Goal: Task Accomplishment & Management: Use online tool/utility

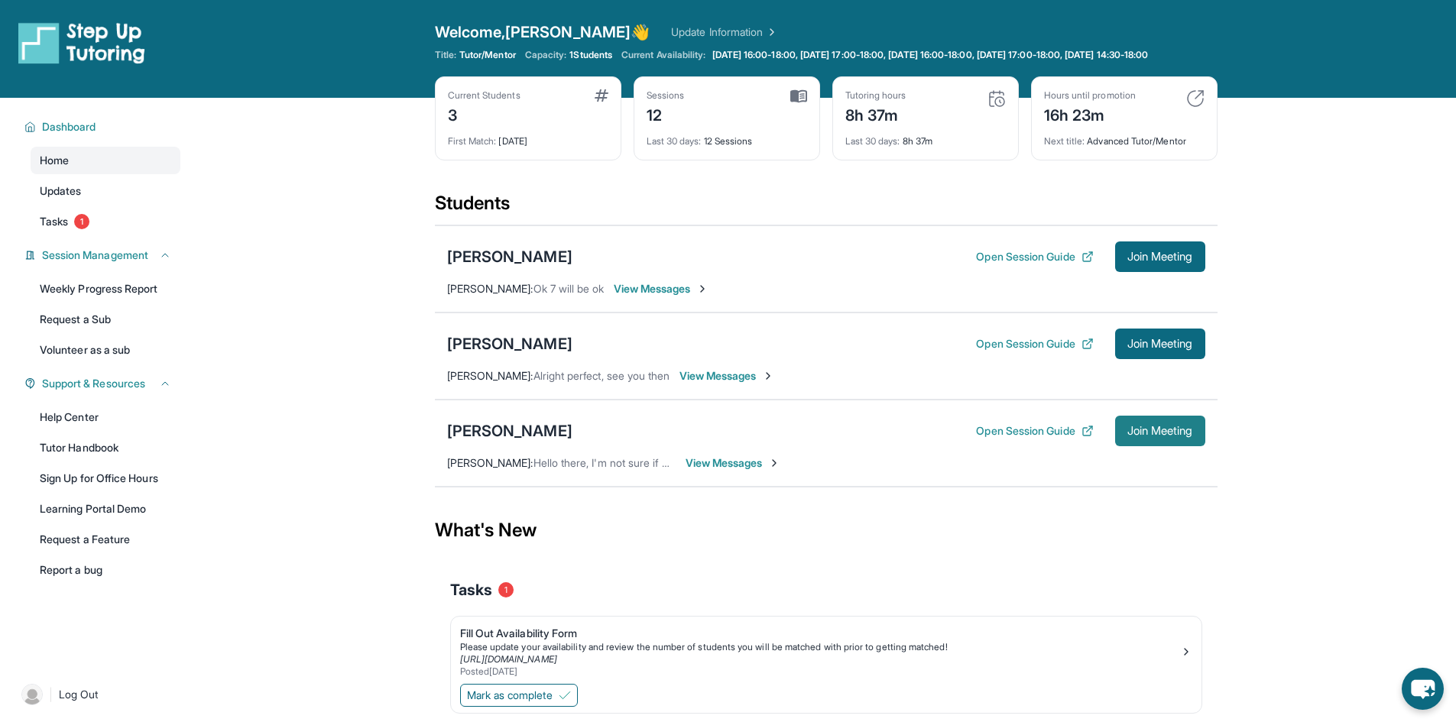
click at [1151, 436] on span "Join Meeting" at bounding box center [1161, 431] width 66 height 9
drag, startPoint x: 1310, startPoint y: 375, endPoint x: 1263, endPoint y: 439, distance: 79.8
click at [1311, 375] on main "Current Students 3 First Match : 29 days ago Sessions 12 Last 30 days : 12 Sess…" at bounding box center [826, 435] width 1261 height 674
click at [1137, 436] on span "Join Meeting" at bounding box center [1161, 431] width 66 height 9
click at [1042, 439] on button "Open Session Guide" at bounding box center [1034, 431] width 117 height 15
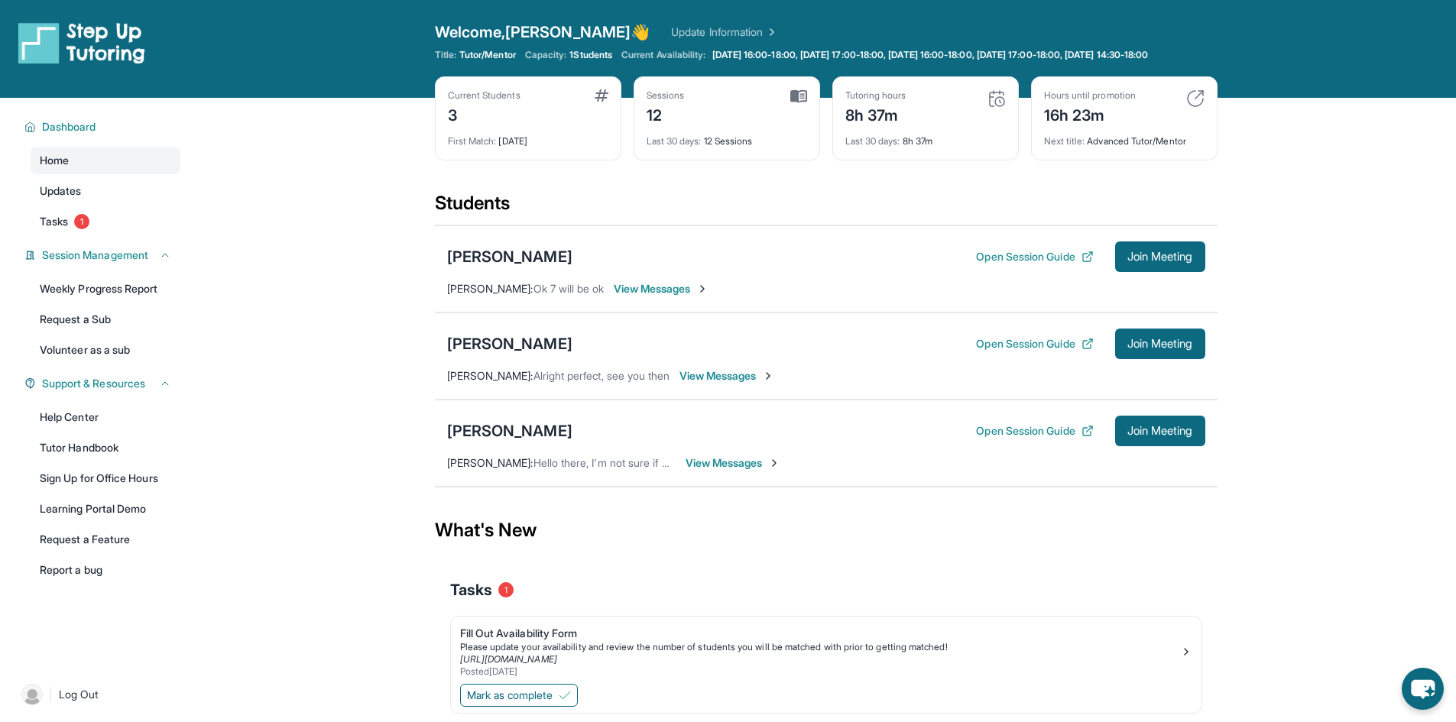
click at [1051, 446] on div "Open Session Guide Join Meeting" at bounding box center [1090, 431] width 229 height 31
click at [1052, 439] on button "Open Session Guide" at bounding box center [1034, 431] width 117 height 15
click at [761, 471] on span "View Messages" at bounding box center [734, 463] width 96 height 15
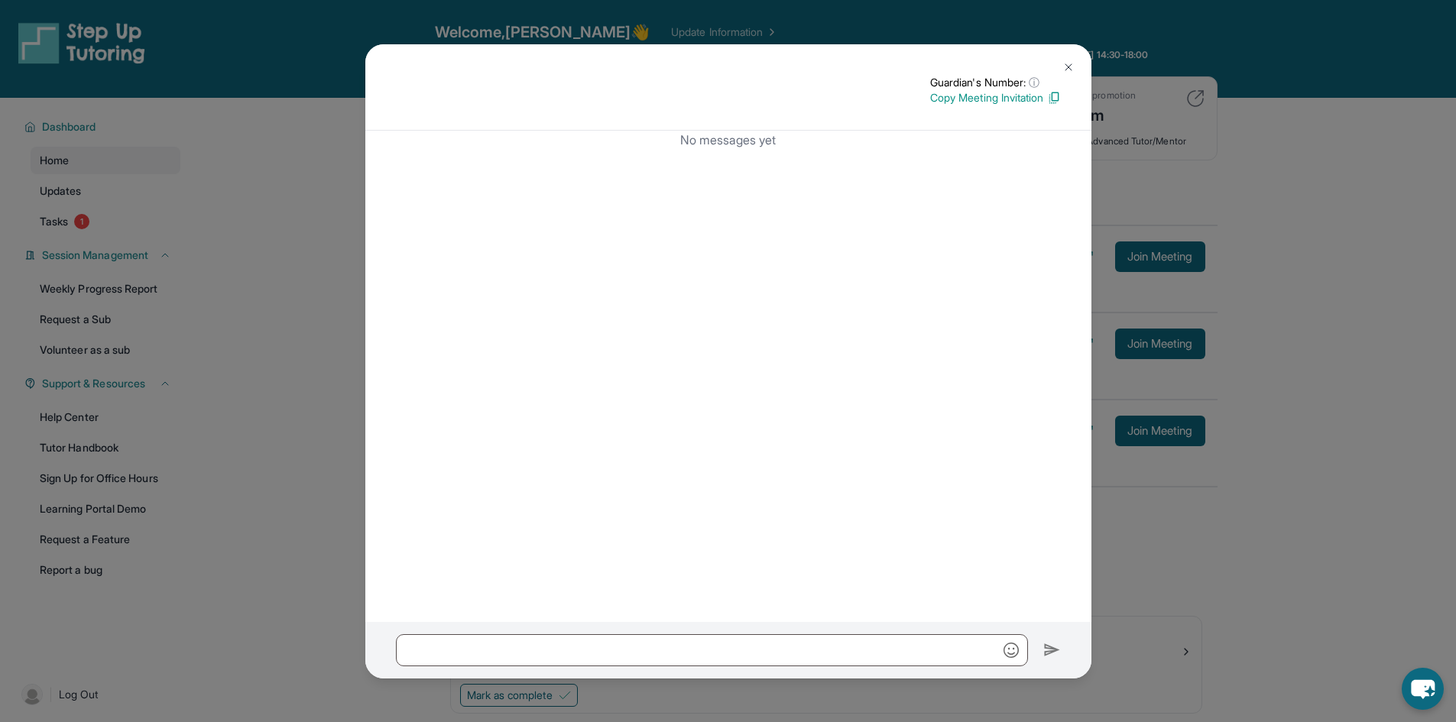
click at [1073, 75] on button at bounding box center [1068, 67] width 31 height 31
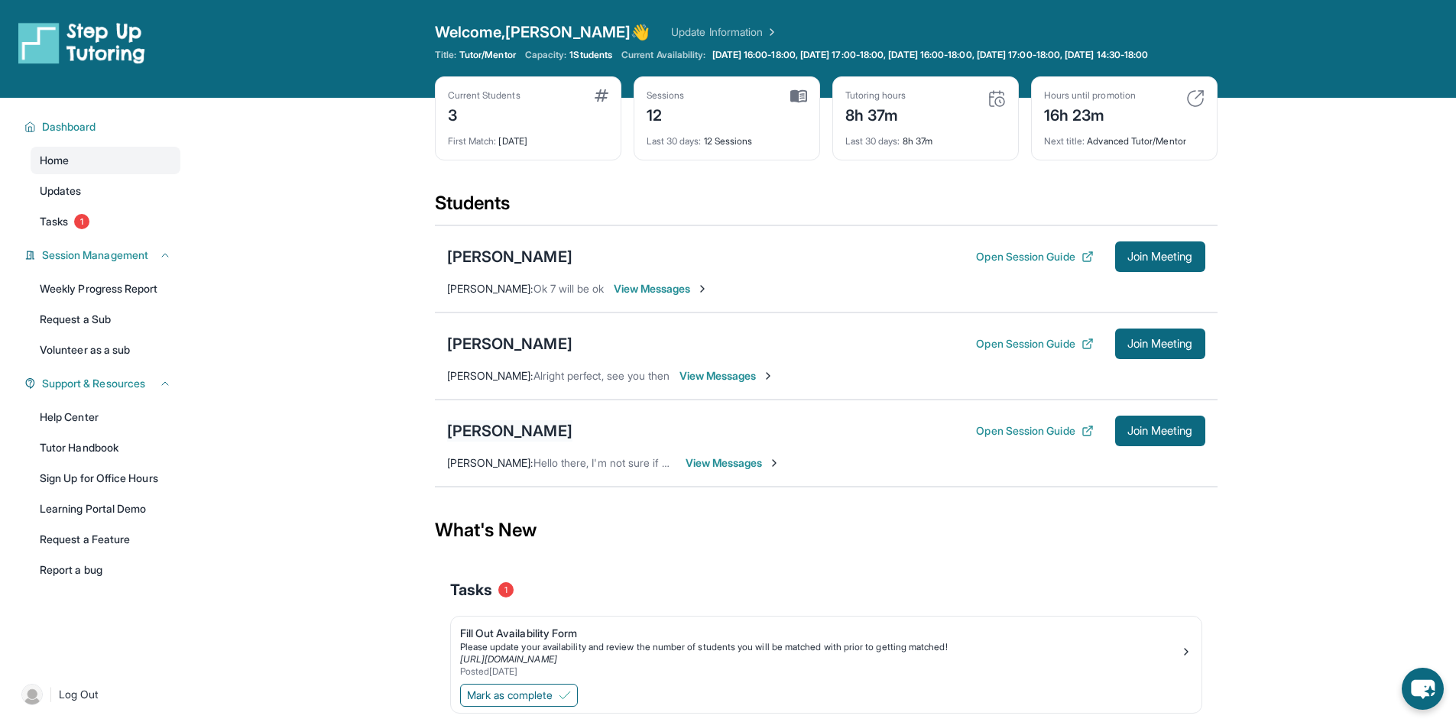
click at [495, 442] on div "[PERSON_NAME]" at bounding box center [509, 430] width 125 height 21
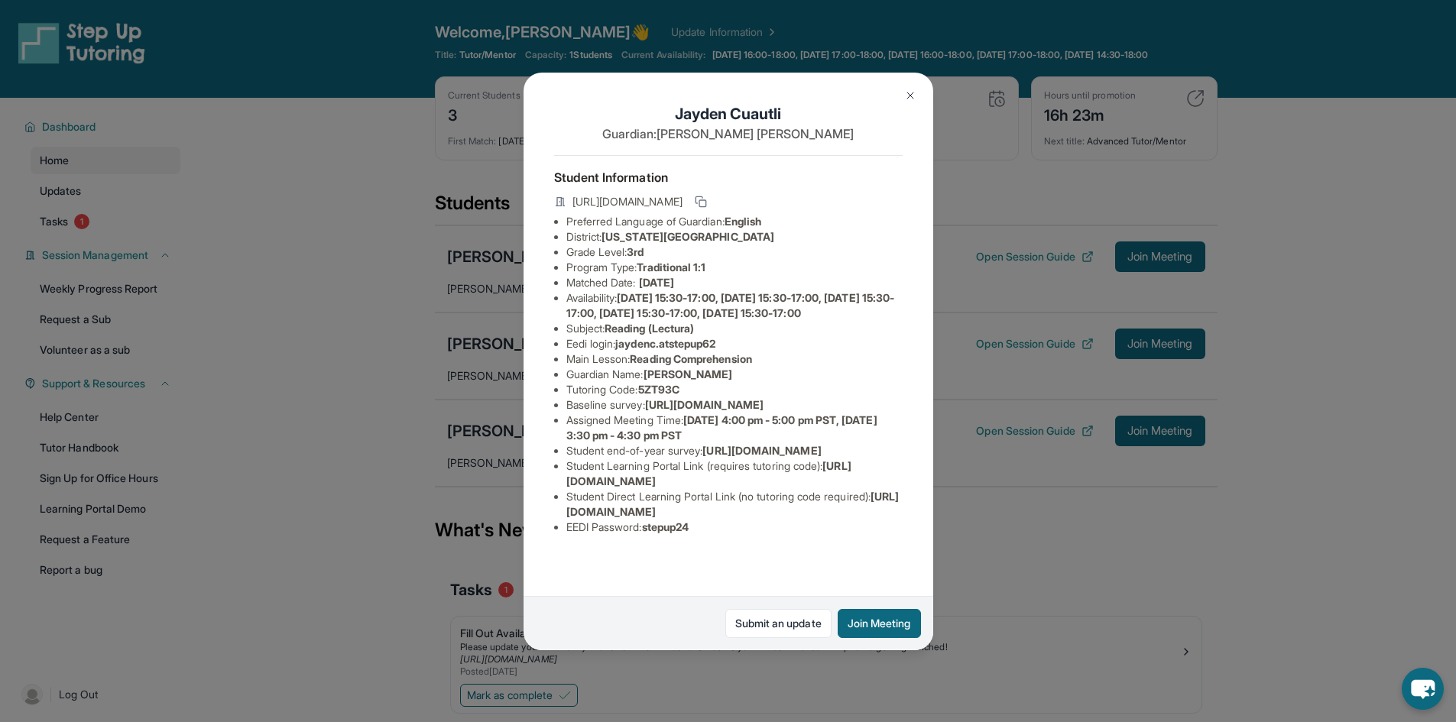
scroll to position [104, 0]
click at [917, 98] on button at bounding box center [910, 95] width 31 height 31
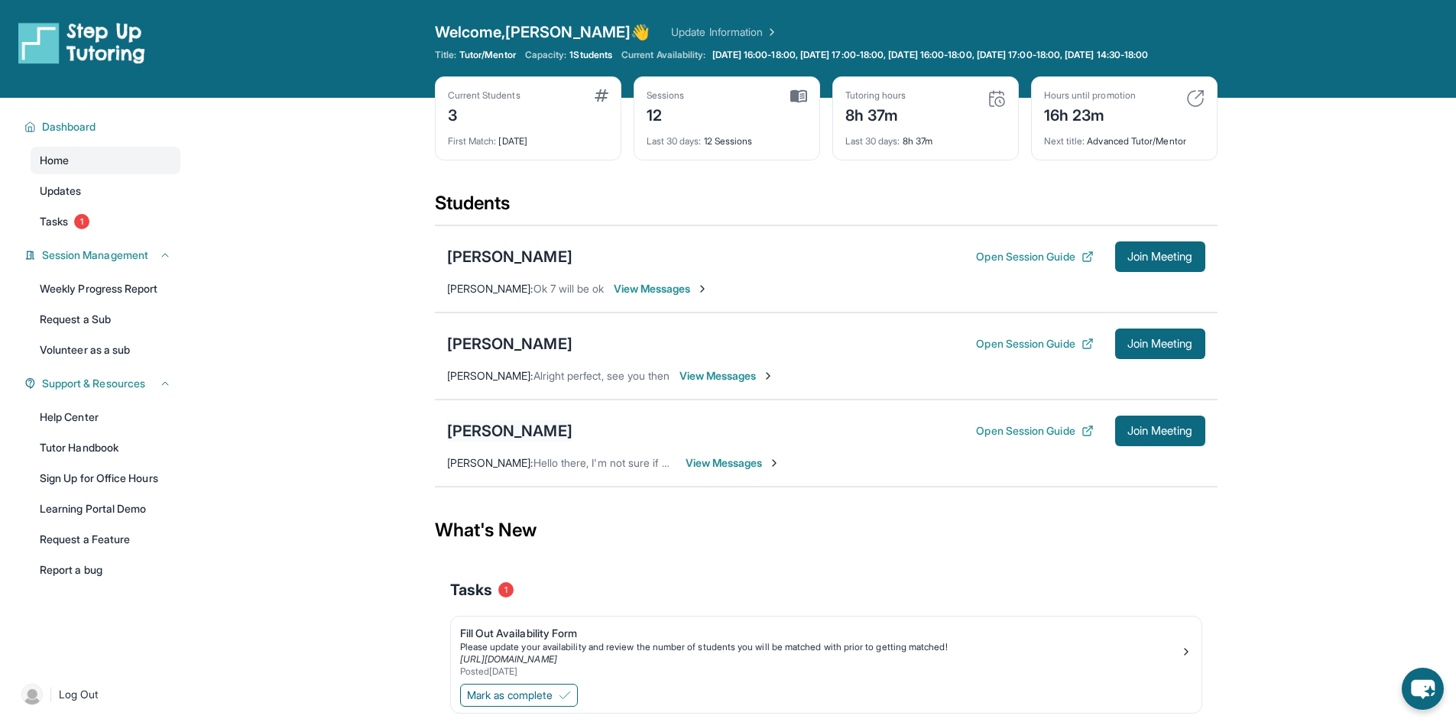
click at [537, 435] on div "[PERSON_NAME]" at bounding box center [509, 430] width 125 height 21
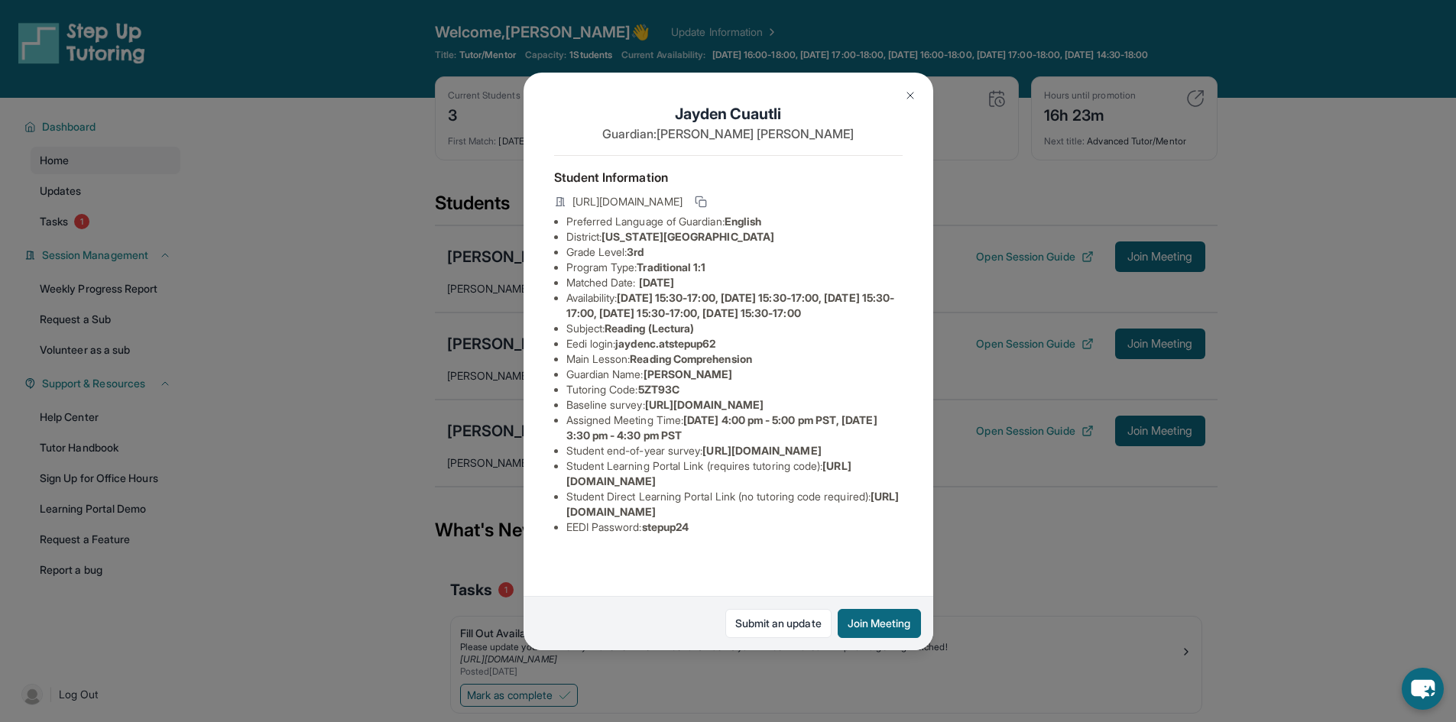
click at [590, 367] on li "Main Lesson : Reading Comprehension" at bounding box center [734, 359] width 336 height 15
click at [781, 245] on li "District: New York City Public Schools" at bounding box center [734, 236] width 336 height 15
click at [638, 350] on span "jaydenc.atstepup62" at bounding box center [665, 343] width 100 height 13
drag, startPoint x: 638, startPoint y: 372, endPoint x: 716, endPoint y: 365, distance: 79.0
click at [716, 350] on span "jaydenc.atstepup62" at bounding box center [665, 343] width 100 height 13
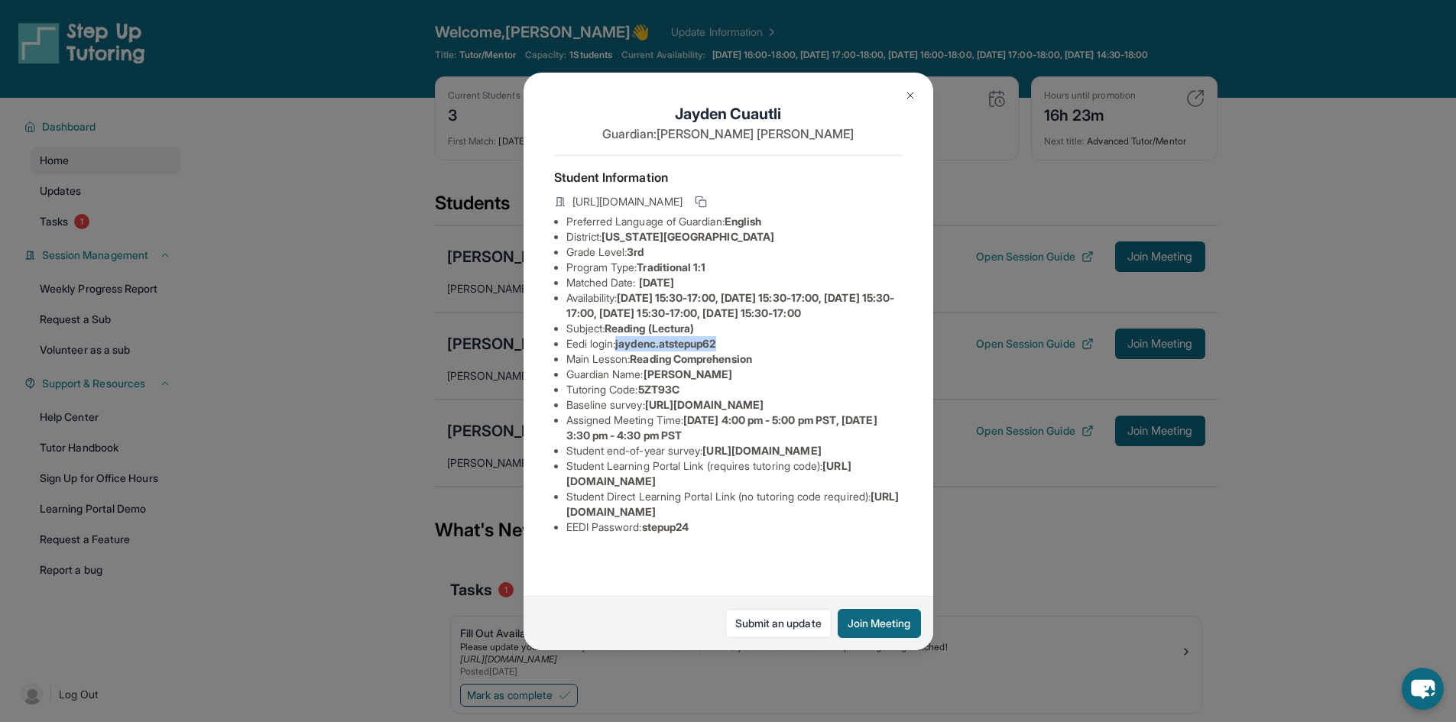
copy span "jaydenc.atstepup62"
click at [1043, 582] on div "Jayden Cuautli Guardian: Martha Zamora Student Information https://student-port…" at bounding box center [728, 361] width 1456 height 722
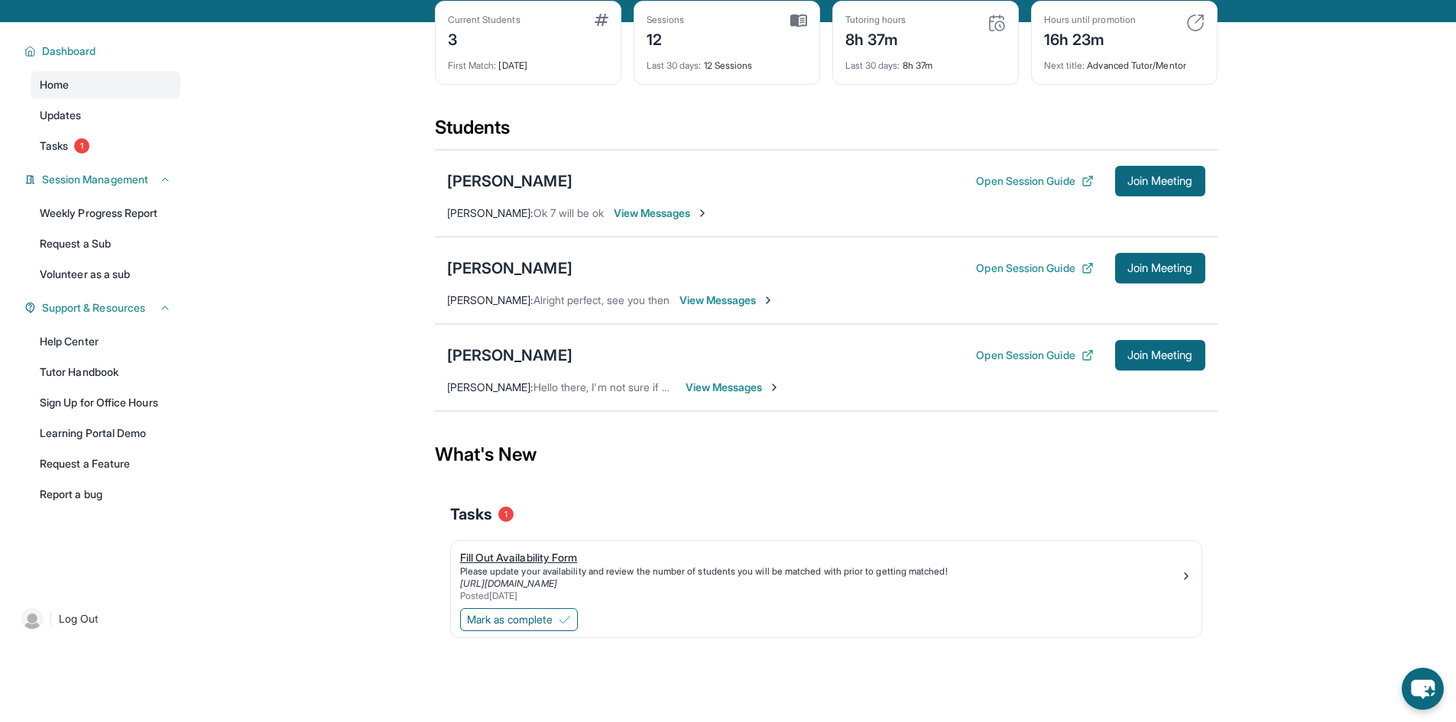
scroll to position [0, 0]
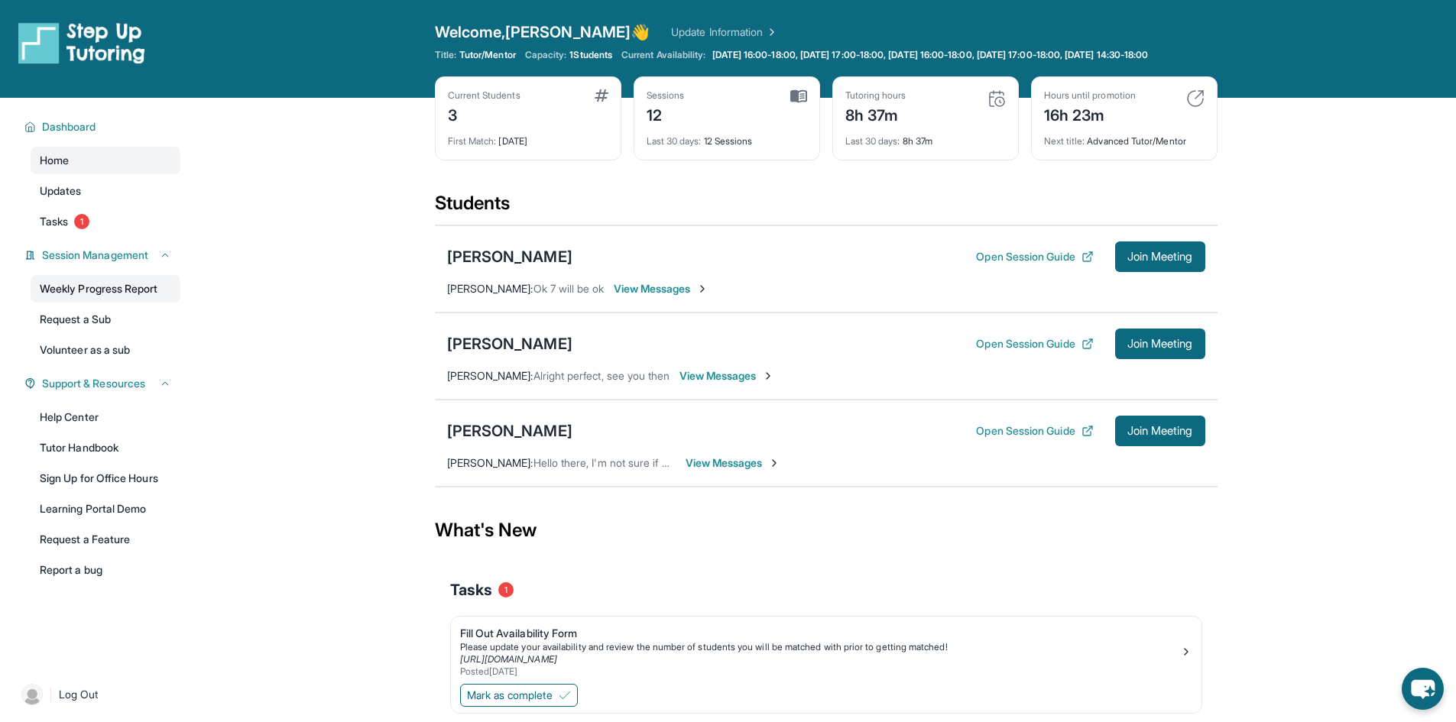
click at [102, 303] on link "Weekly Progress Report" at bounding box center [106, 289] width 150 height 28
click at [68, 229] on span "Tasks" at bounding box center [54, 221] width 28 height 15
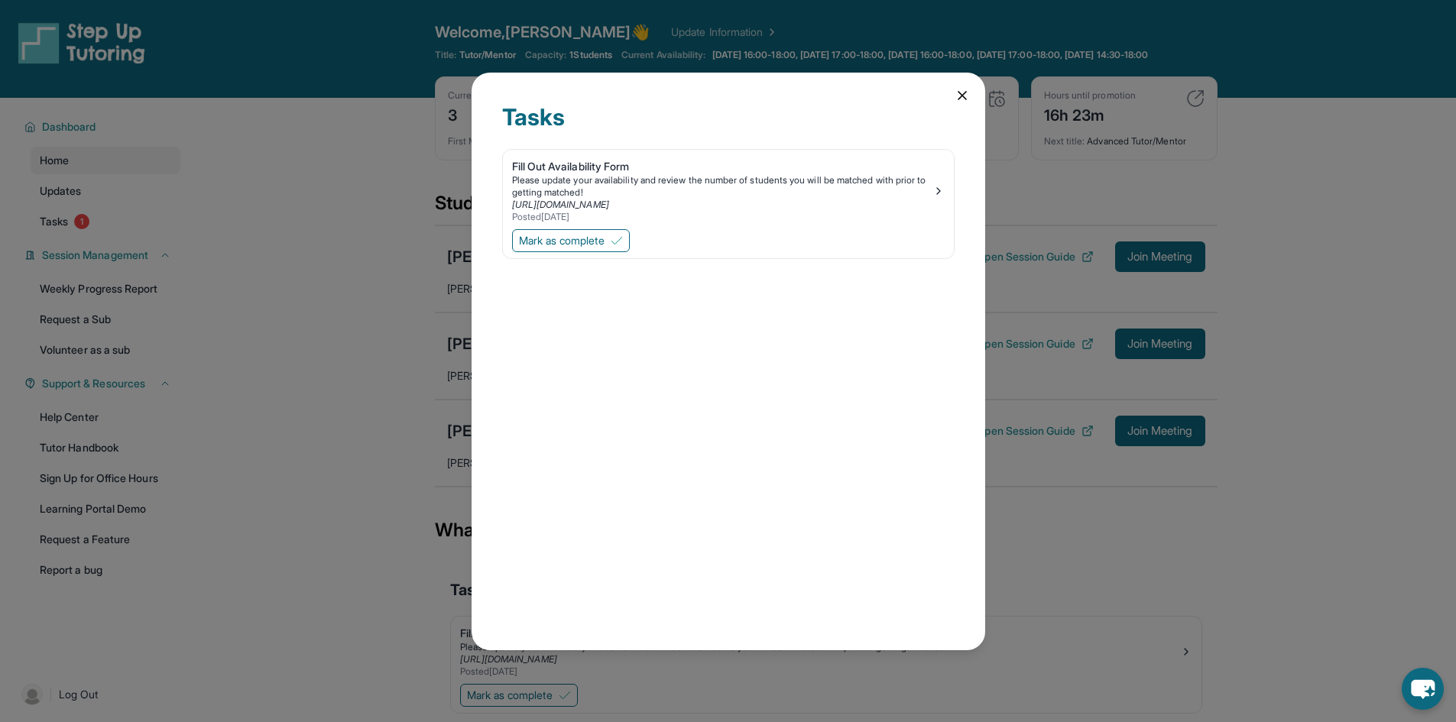
click at [955, 94] on icon at bounding box center [962, 95] width 15 height 15
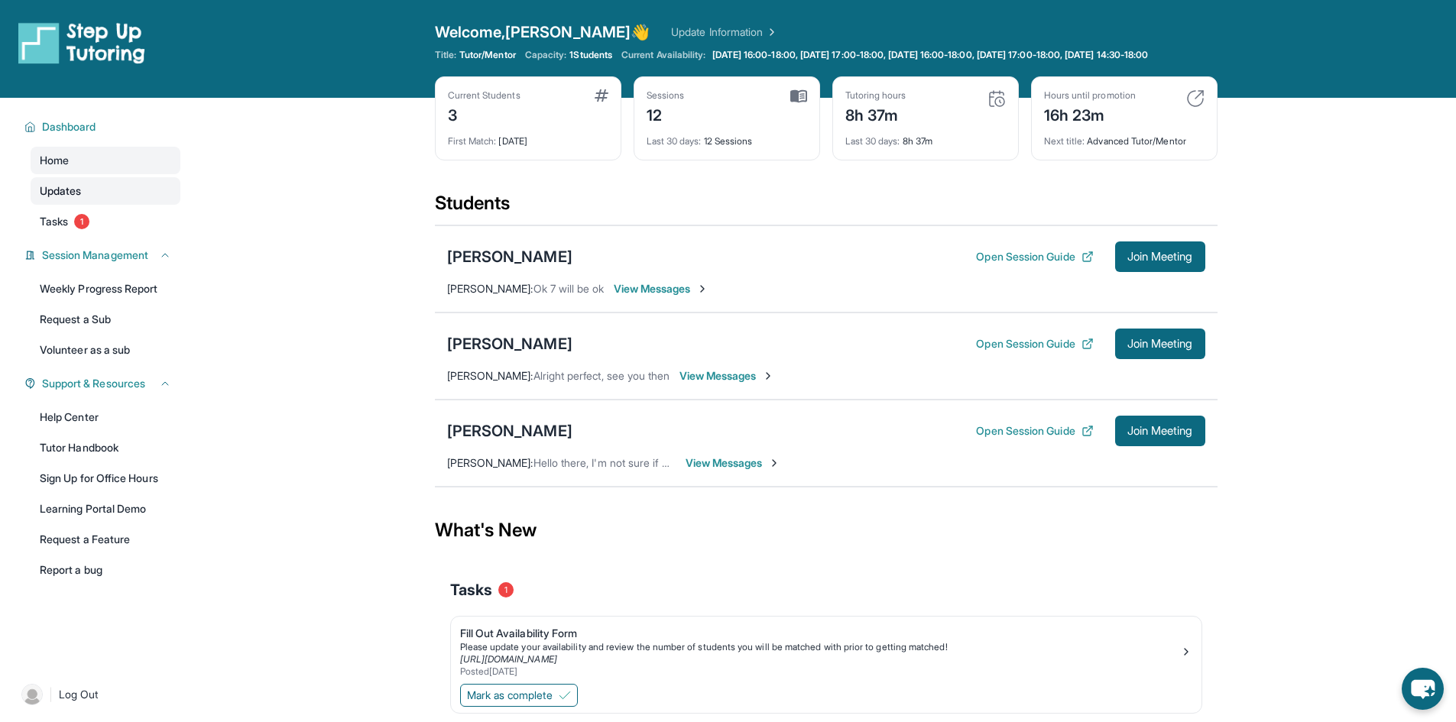
click at [56, 199] on span "Updates" at bounding box center [61, 190] width 42 height 15
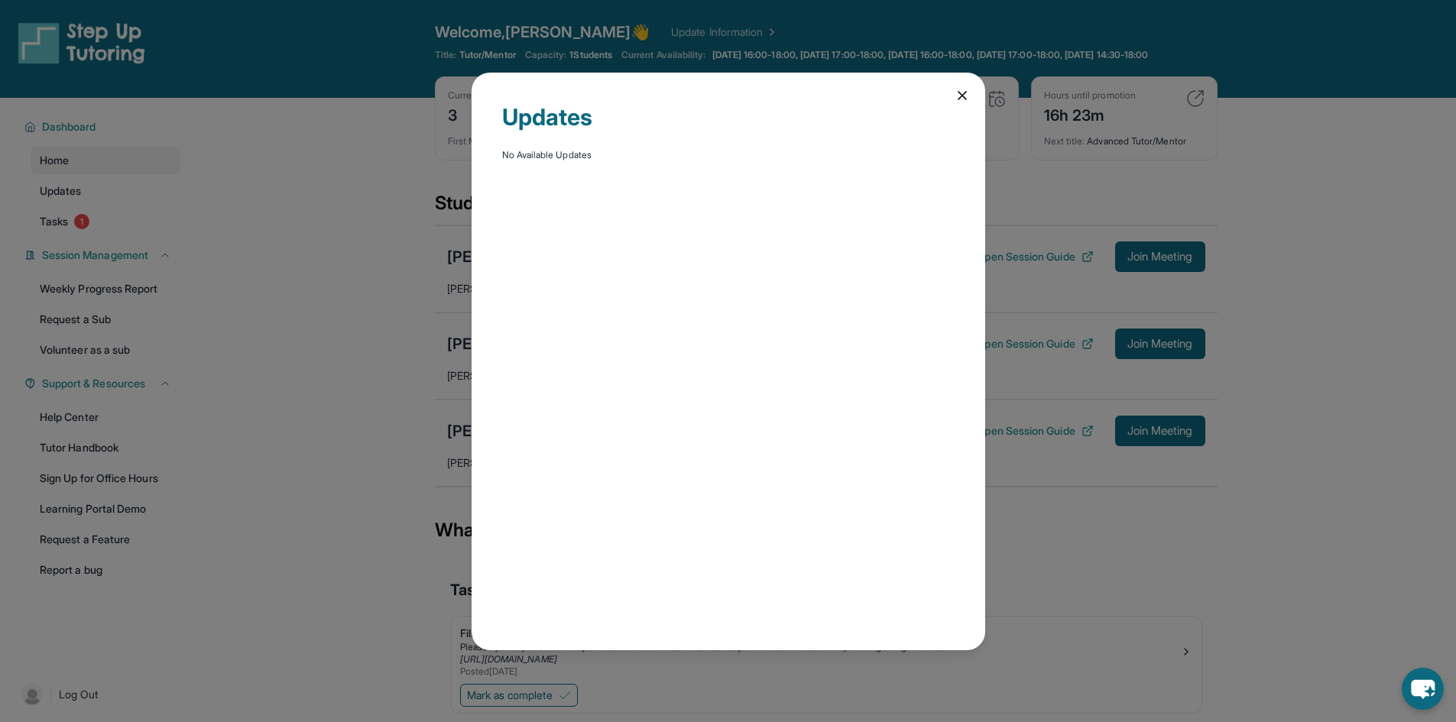
click at [960, 93] on icon at bounding box center [963, 96] width 8 height 8
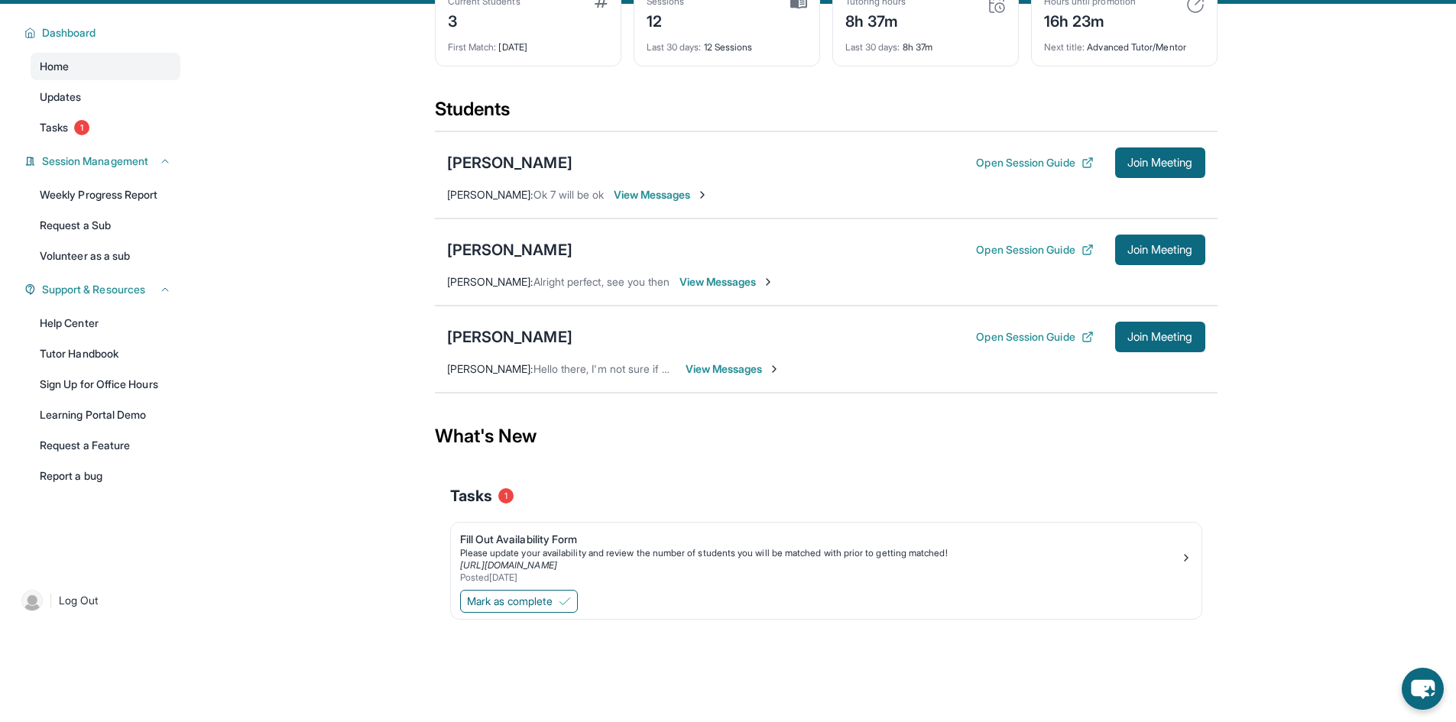
scroll to position [110, 0]
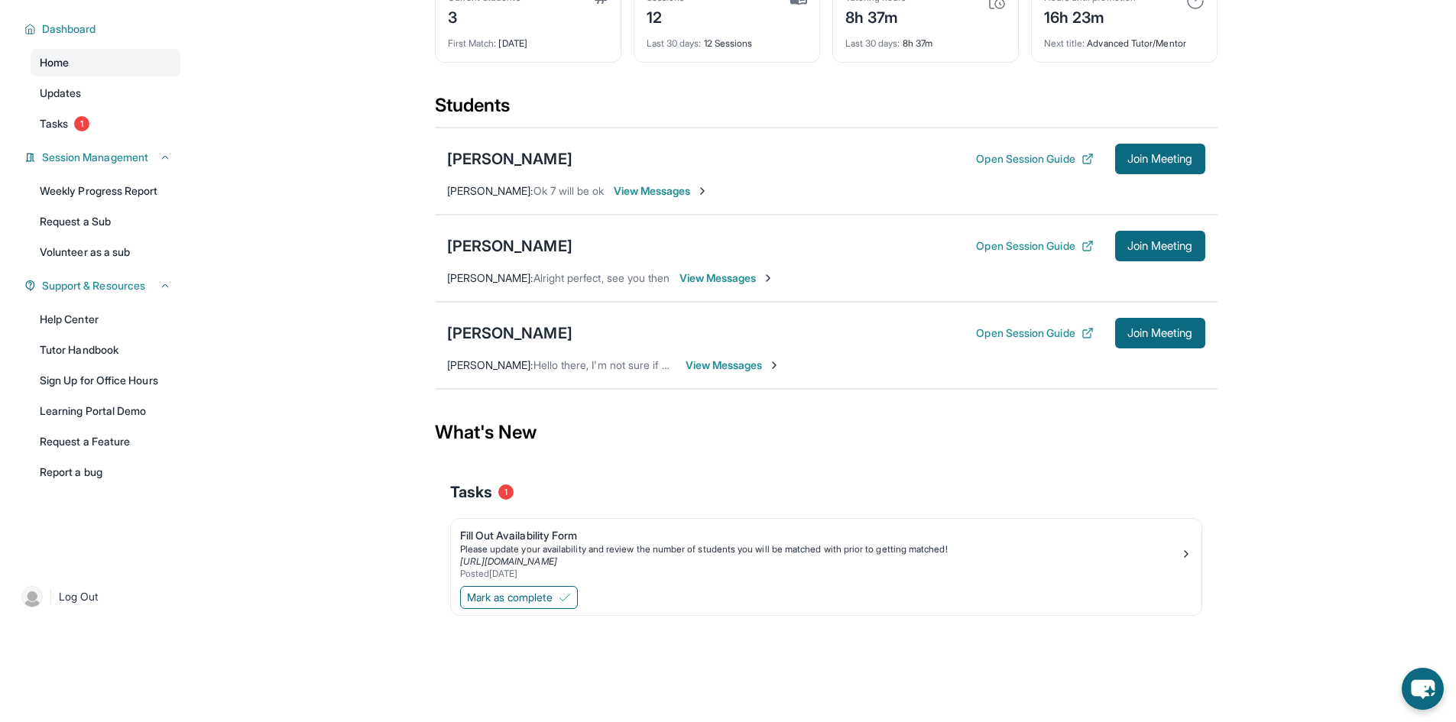
click at [63, 64] on span "Home" at bounding box center [54, 62] width 29 height 15
click at [501, 333] on div "[PERSON_NAME]" at bounding box center [509, 333] width 125 height 21
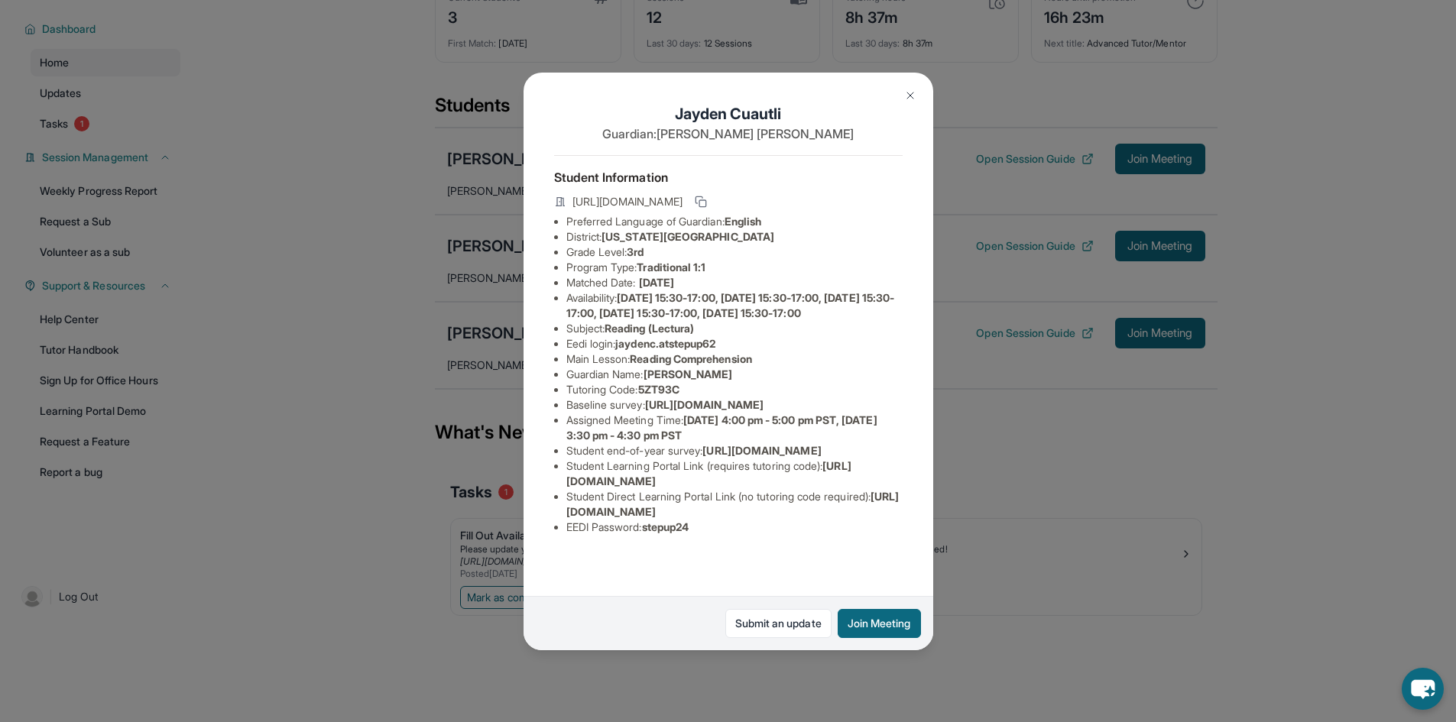
click at [651, 350] on span "jaydenc.atstepup62" at bounding box center [665, 343] width 100 height 13
drag, startPoint x: 651, startPoint y: 372, endPoint x: 688, endPoint y: 370, distance: 36.7
click at [688, 350] on span "jaydenc.atstepup62" at bounding box center [665, 343] width 100 height 13
copy span "jaydenc.atstepup62"
click at [676, 274] on span "Traditional 1:1" at bounding box center [671, 267] width 69 height 13
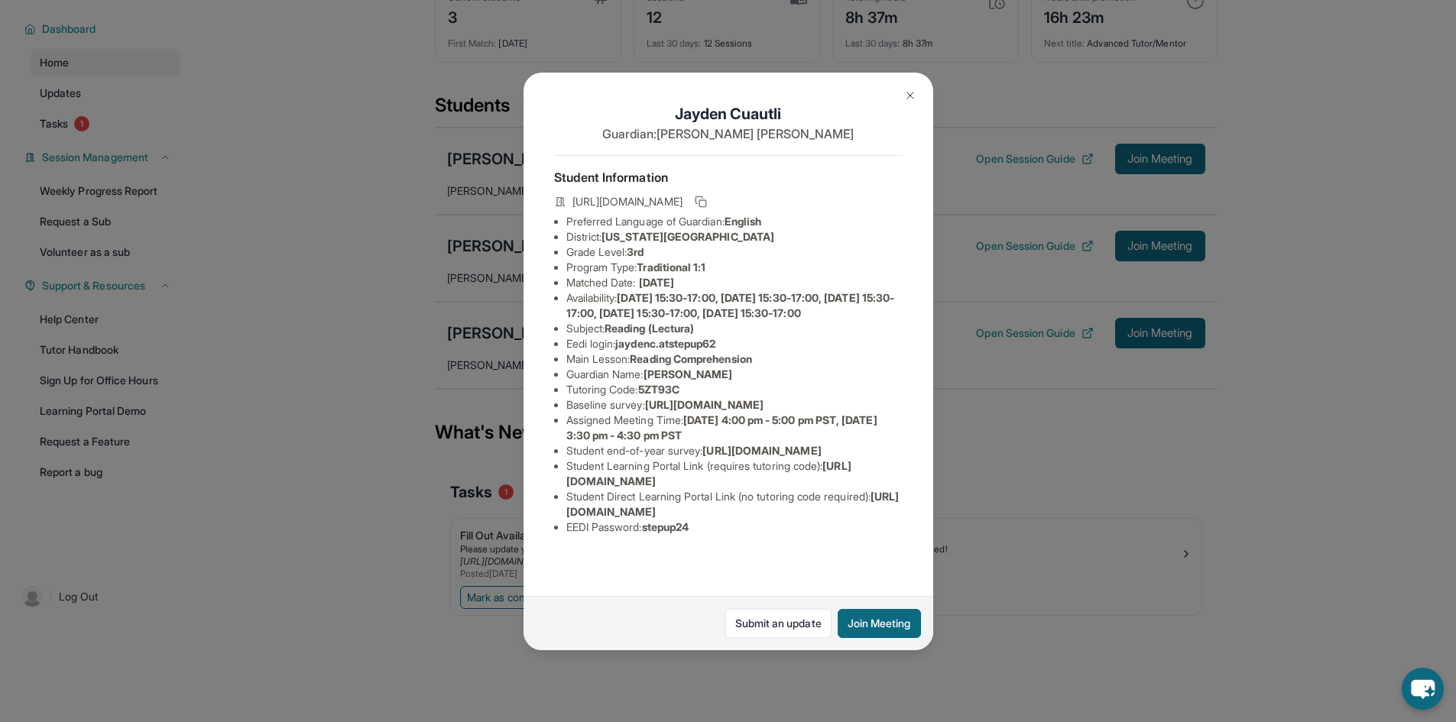
click at [1049, 626] on div "Jayden Cuautli Guardian: Martha Zamora Student Information https://student-port…" at bounding box center [728, 361] width 1456 height 722
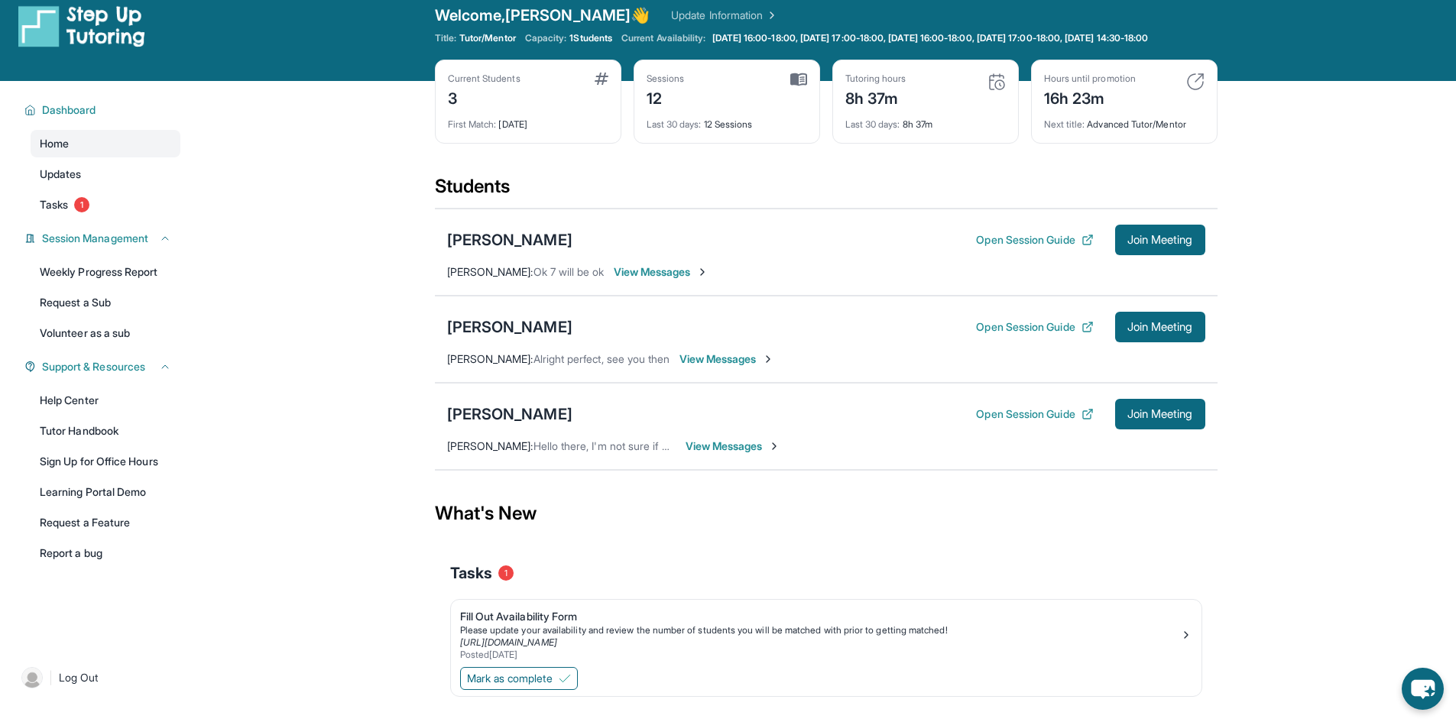
scroll to position [0, 0]
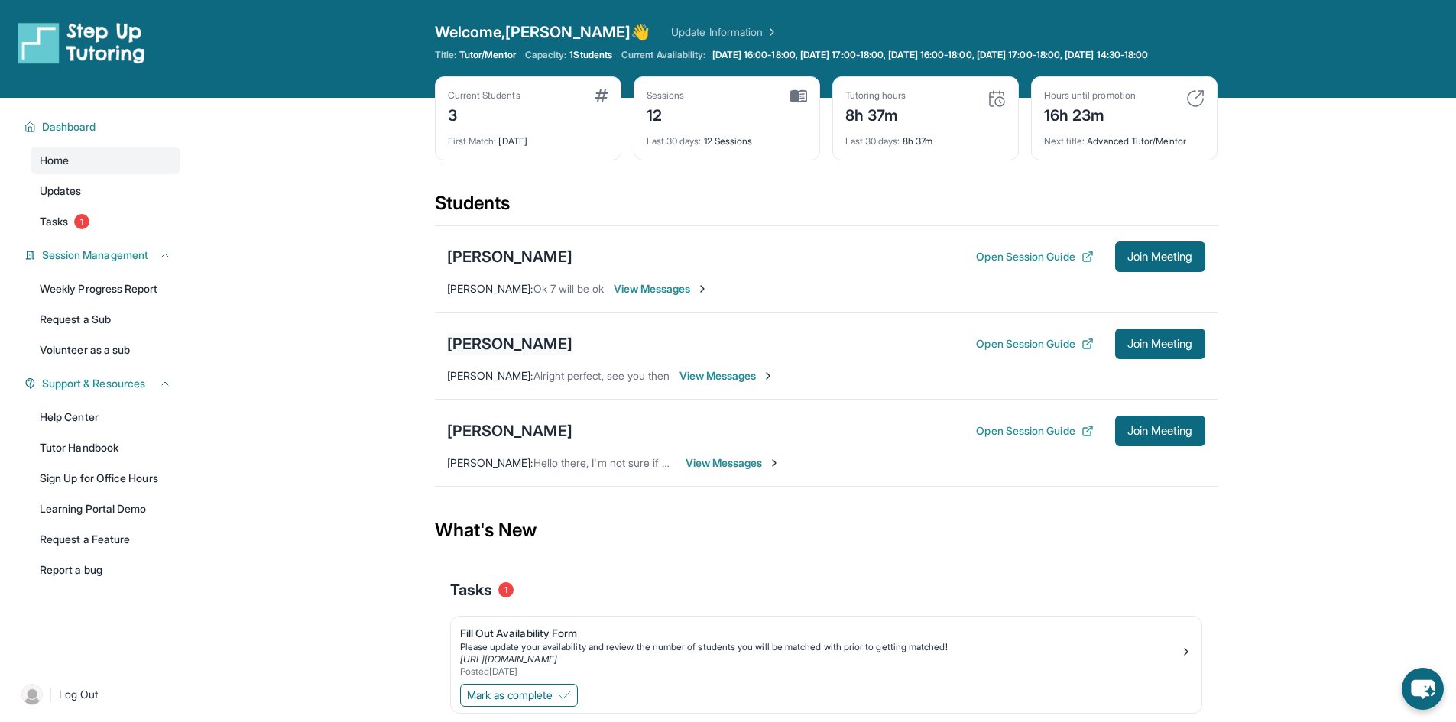
click at [504, 355] on div "[PERSON_NAME]" at bounding box center [509, 343] width 125 height 21
click at [1130, 349] on span "Join Meeting" at bounding box center [1161, 343] width 66 height 9
click at [1039, 352] on button "Open Session Guide" at bounding box center [1034, 343] width 117 height 15
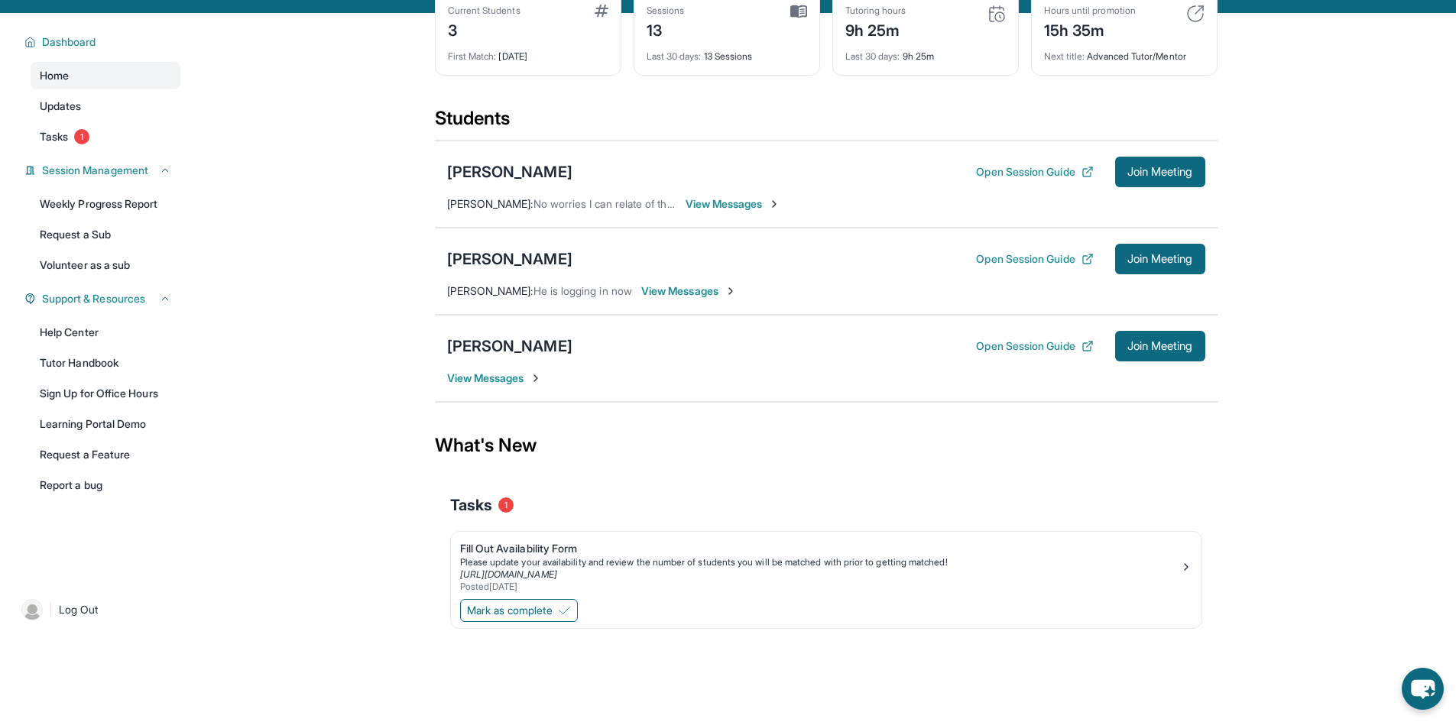
scroll to position [110, 0]
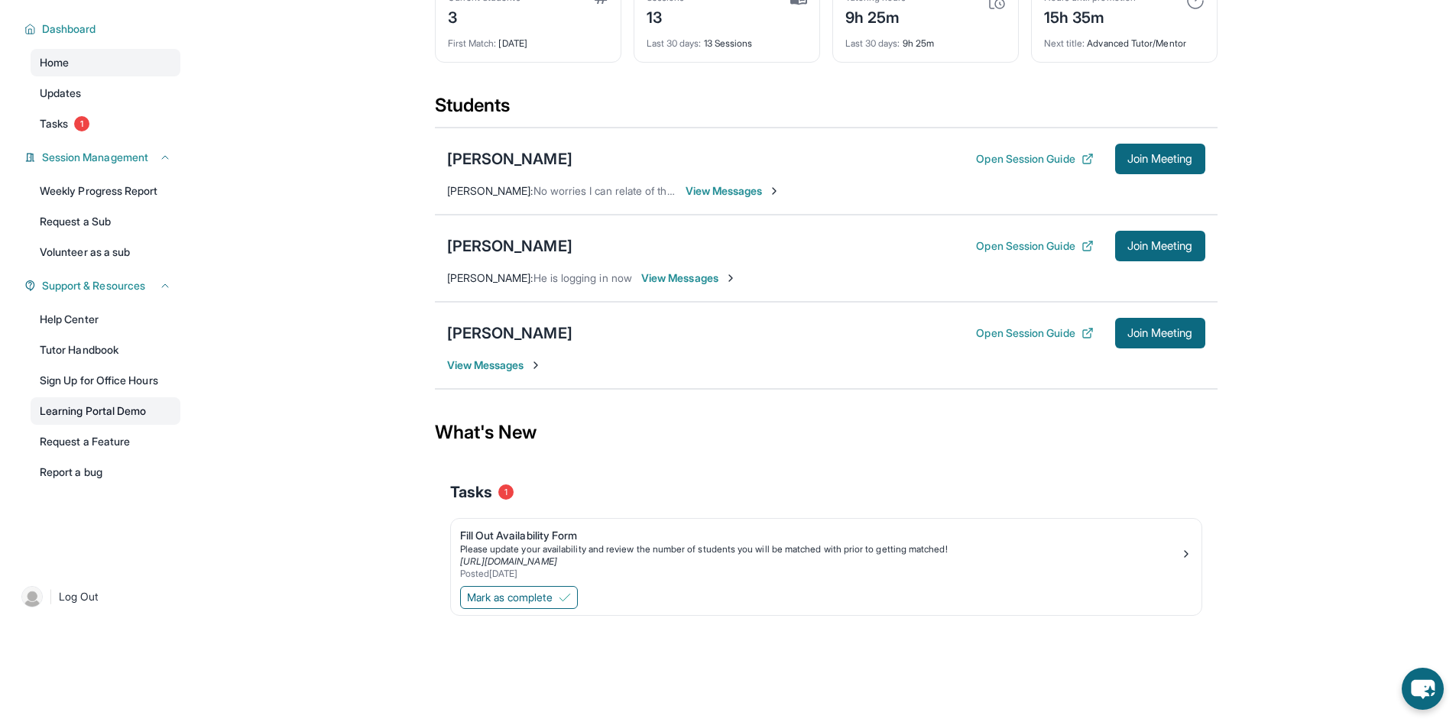
click at [90, 409] on link "Learning Portal Demo" at bounding box center [106, 412] width 150 height 28
click at [96, 349] on link "Tutor Handbook" at bounding box center [106, 350] width 150 height 28
